Goal: Find contact information: Find contact information

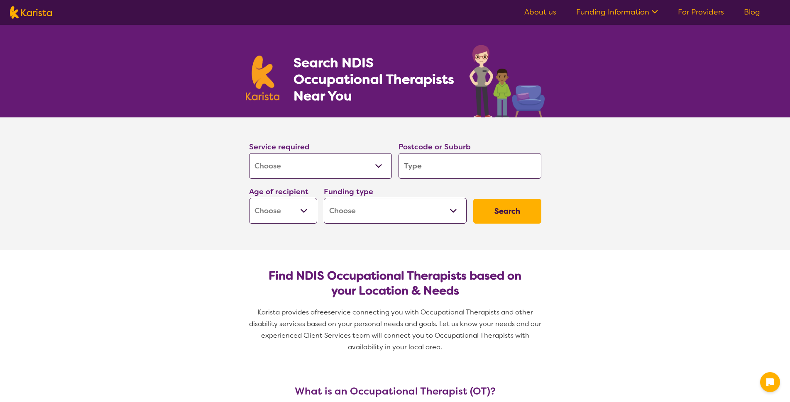
select select "[MEDICAL_DATA]"
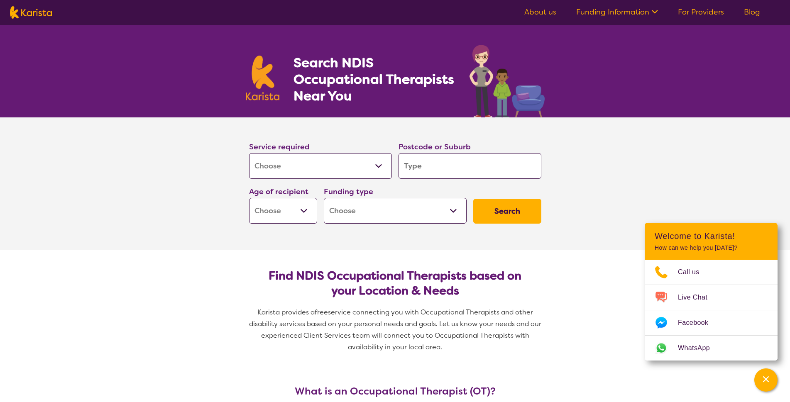
click at [380, 165] on select "Allied Health Assistant Assessment ([MEDICAL_DATA] or [MEDICAL_DATA]) Behaviour…" at bounding box center [320, 166] width 143 height 26
click at [454, 172] on input "search" at bounding box center [470, 166] width 143 height 26
type input "3"
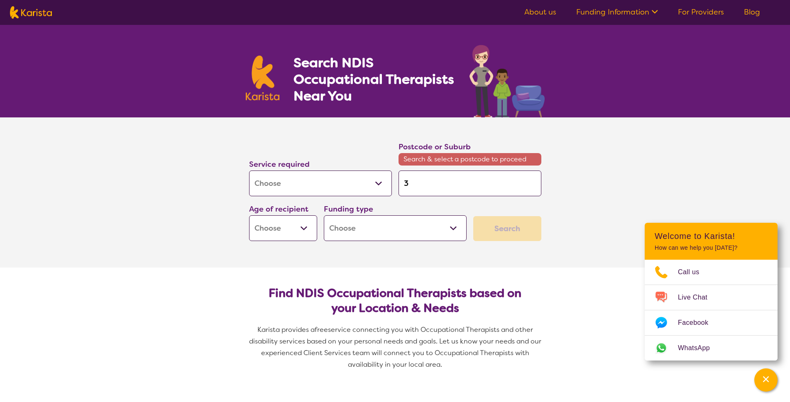
type input "30"
type input "302"
type input "3028"
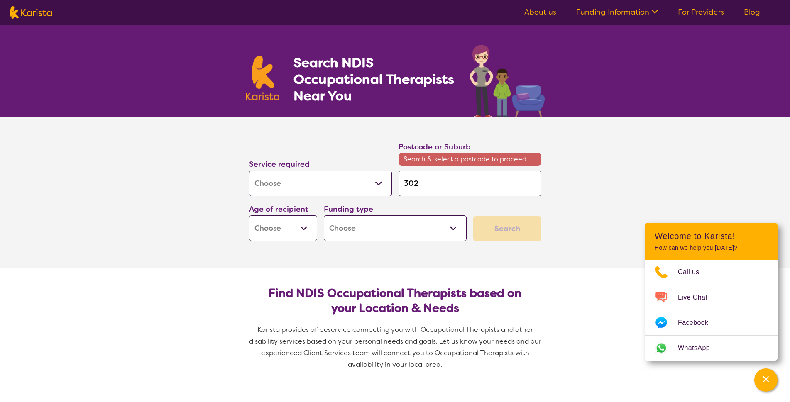
type input "3028"
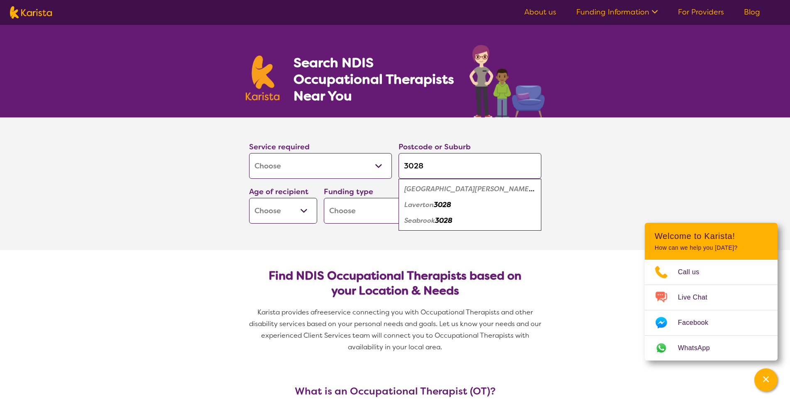
type input "3028"
click at [454, 191] on em "[GEOGRAPHIC_DATA][PERSON_NAME]" at bounding box center [469, 189] width 130 height 9
click at [304, 208] on select "Early Childhood - 0 to 9 Child - 10 to 11 Adolescent - 12 to 17 Adult - 18 to 6…" at bounding box center [283, 211] width 68 height 26
select select "AG"
click at [249, 198] on select "Early Childhood - 0 to 9 Child - 10 to 11 Adolescent - 12 to 17 Adult - 18 to 6…" at bounding box center [283, 211] width 68 height 26
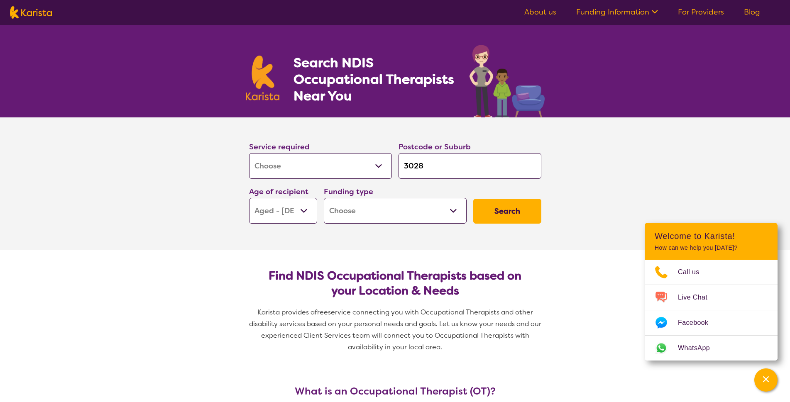
select select "AG"
click at [456, 211] on select "Home Care Package (HCP) National Disability Insurance Scheme (NDIS) I don't know" at bounding box center [395, 211] width 143 height 26
select select "HCP"
click at [324, 198] on select "Home Care Package (HCP) National Disability Insurance Scheme (NDIS) I don't know" at bounding box center [395, 211] width 143 height 26
select select "HCP"
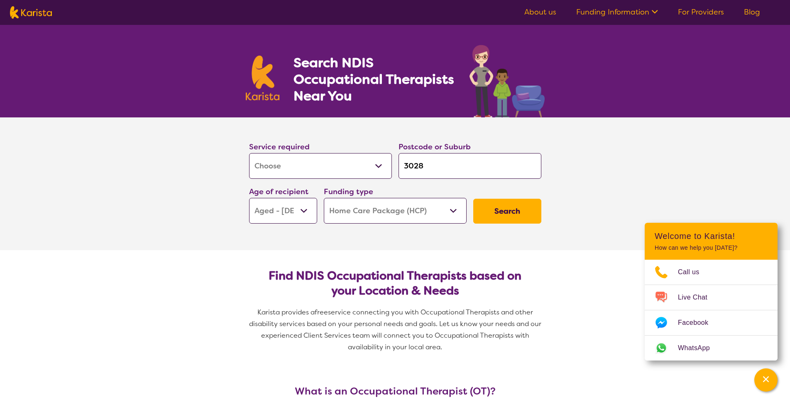
click at [514, 213] on button "Search" at bounding box center [507, 211] width 68 height 25
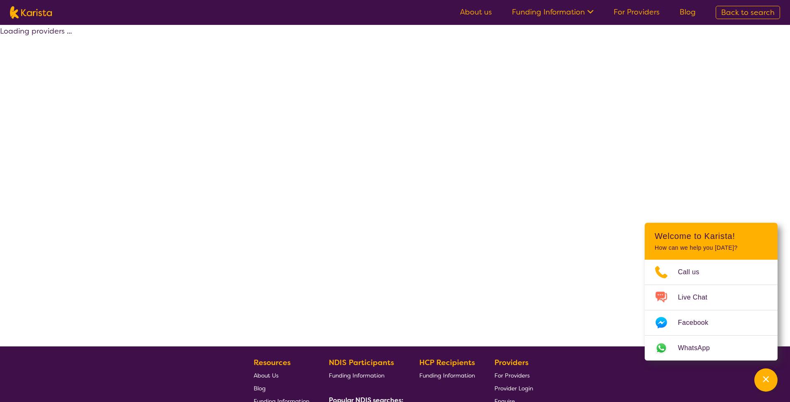
select select "by_score"
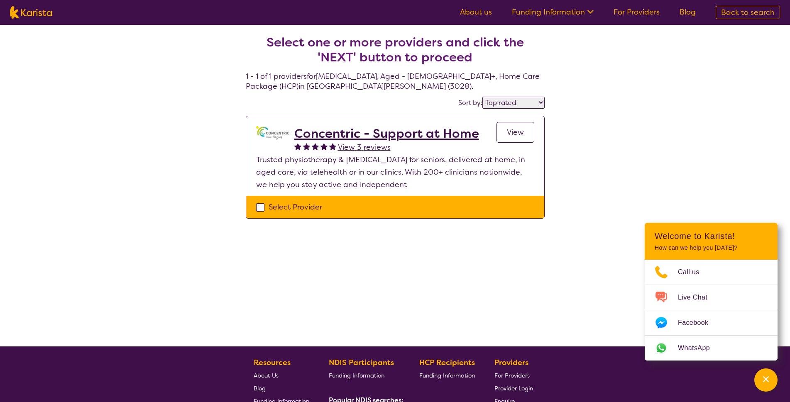
click at [513, 131] on span "View" at bounding box center [515, 132] width 17 height 10
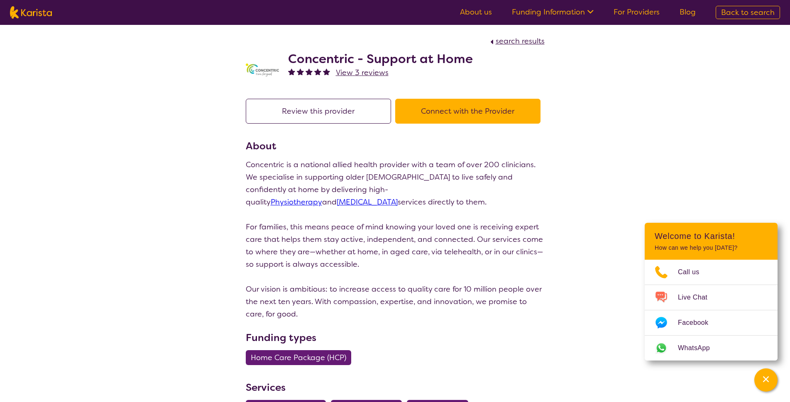
click at [450, 111] on button "Connect with the Provider" at bounding box center [467, 111] width 145 height 25
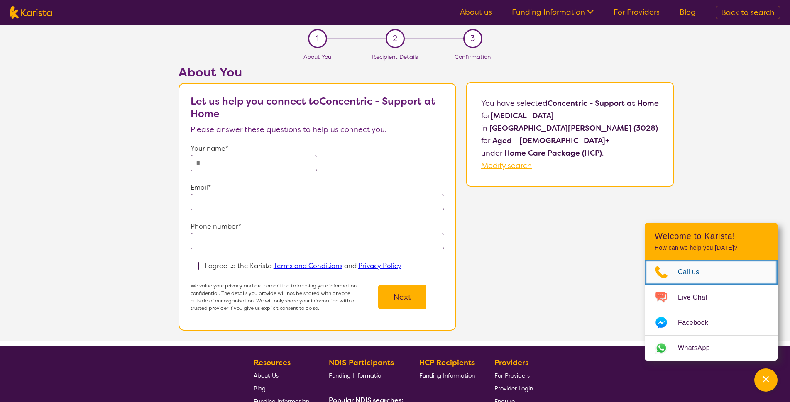
click at [696, 275] on span "Call us" at bounding box center [694, 272] width 32 height 12
click at [691, 274] on span "Call us" at bounding box center [694, 272] width 32 height 12
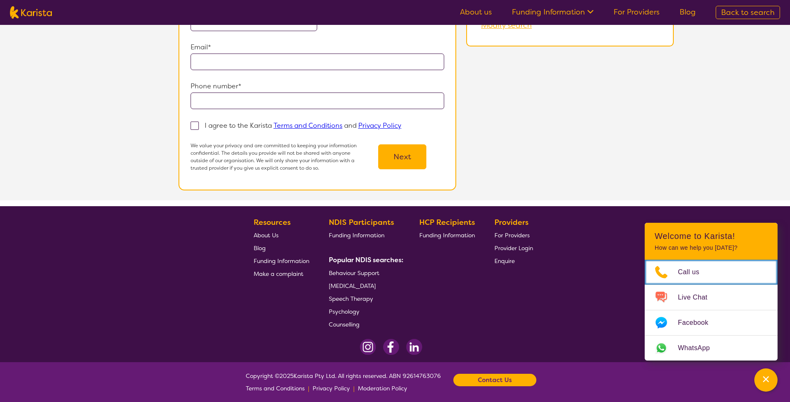
scroll to position [145, 0]
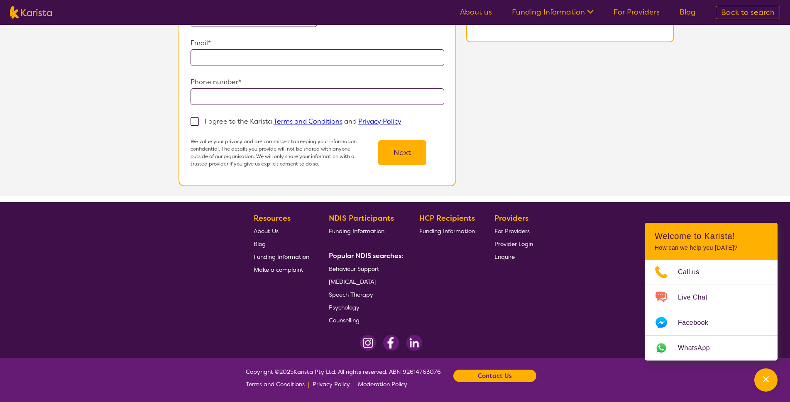
click at [502, 375] on b "Contact Us" at bounding box center [495, 376] width 34 height 12
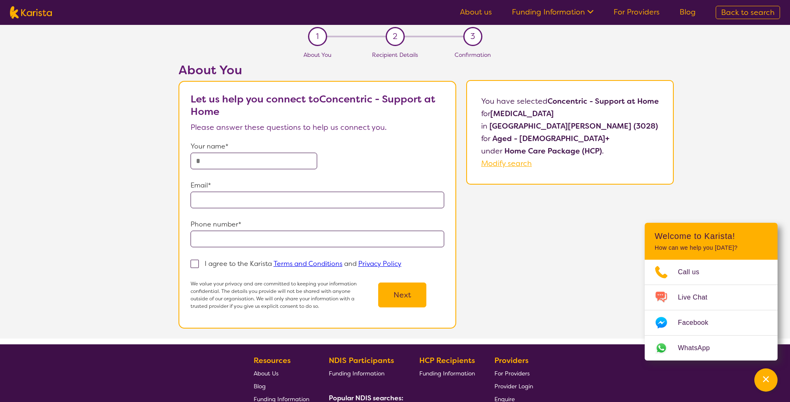
scroll to position [0, 0]
